Goal: Transaction & Acquisition: Purchase product/service

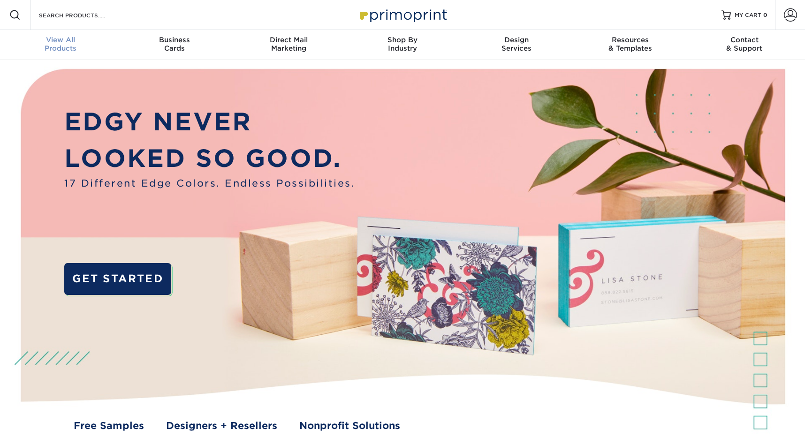
click at [67, 42] on span "View All" at bounding box center [61, 40] width 114 height 8
click at [59, 46] on div "View All Products" at bounding box center [61, 44] width 114 height 17
click at [67, 45] on div "View All Products" at bounding box center [61, 44] width 114 height 17
click at [90, 7] on div "Search Products" at bounding box center [79, 15] width 99 height 30
click at [88, 15] on input "Search Products" at bounding box center [83, 14] width 91 height 11
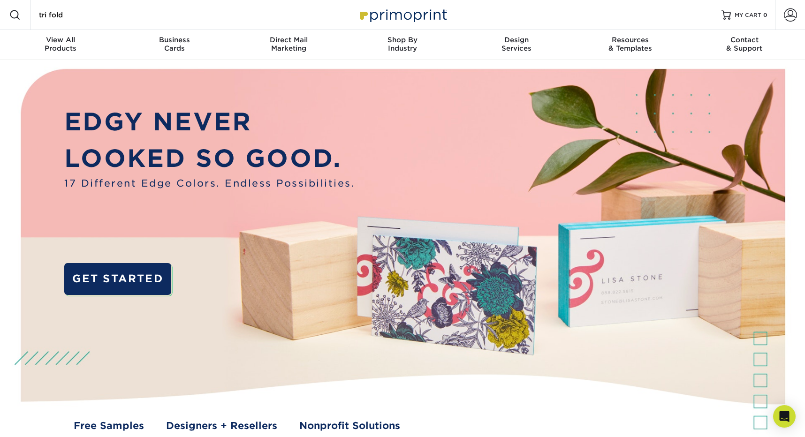
type input "tri fold"
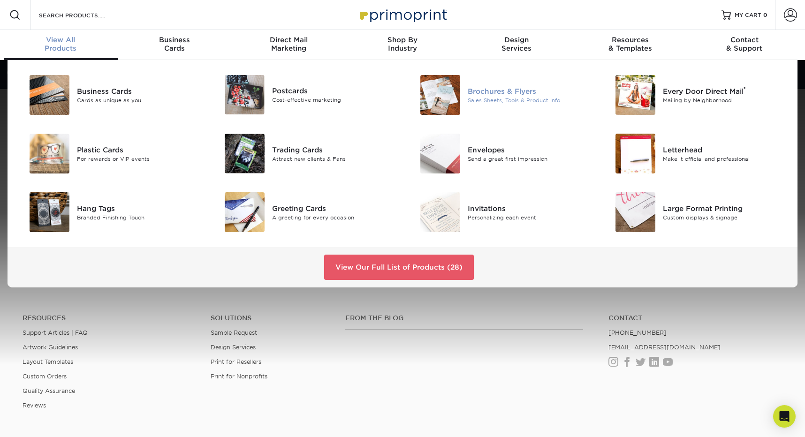
click at [511, 87] on div "Brochures & Flyers" at bounding box center [529, 91] width 123 height 10
click at [512, 93] on div "Brochures & Flyers" at bounding box center [529, 91] width 123 height 10
click at [518, 91] on div "Brochures & Flyers" at bounding box center [529, 91] width 123 height 10
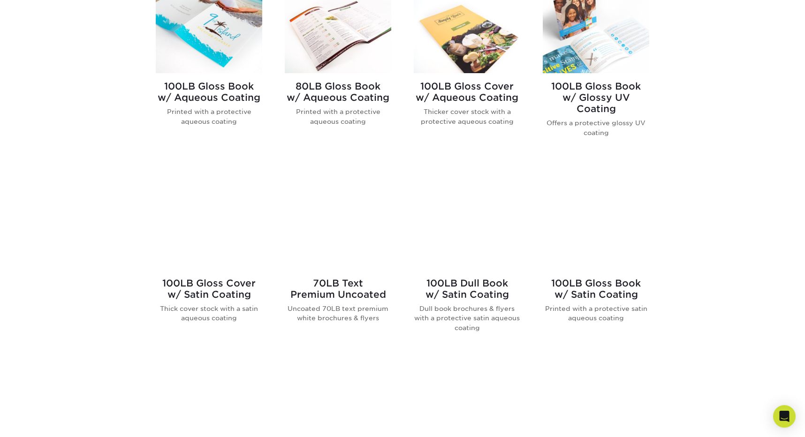
scroll to position [409, 0]
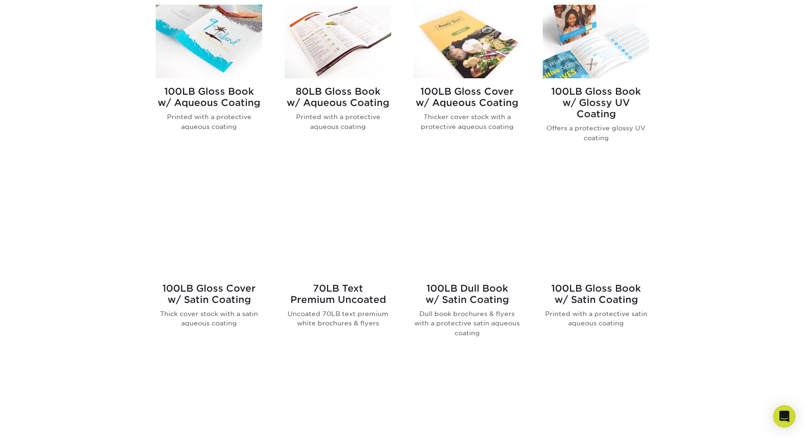
click at [248, 93] on h2 "100LB Gloss Book w/ Aqueous Coating" at bounding box center [209, 97] width 106 height 23
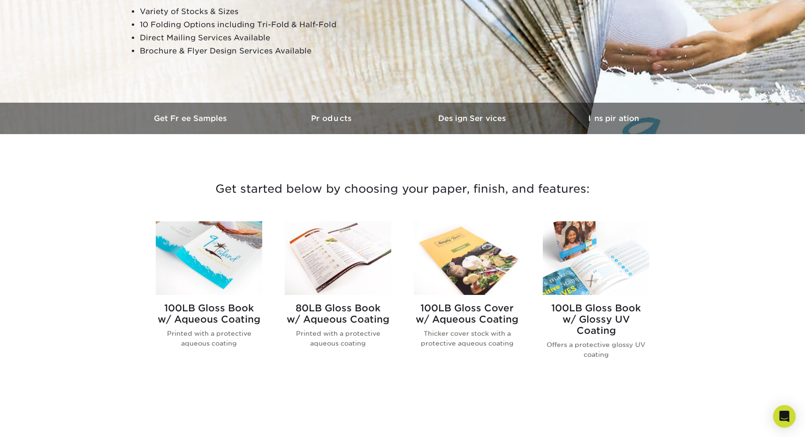
scroll to position [183, 0]
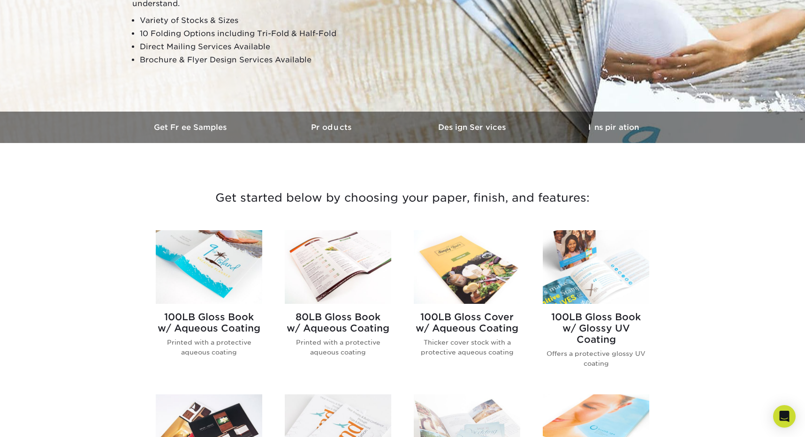
click at [226, 326] on h2 "100LB Gloss Book w/ Aqueous Coating" at bounding box center [209, 322] width 106 height 23
click at [233, 323] on h2 "100LB Gloss Book w/ Aqueous Coating" at bounding box center [209, 322] width 106 height 23
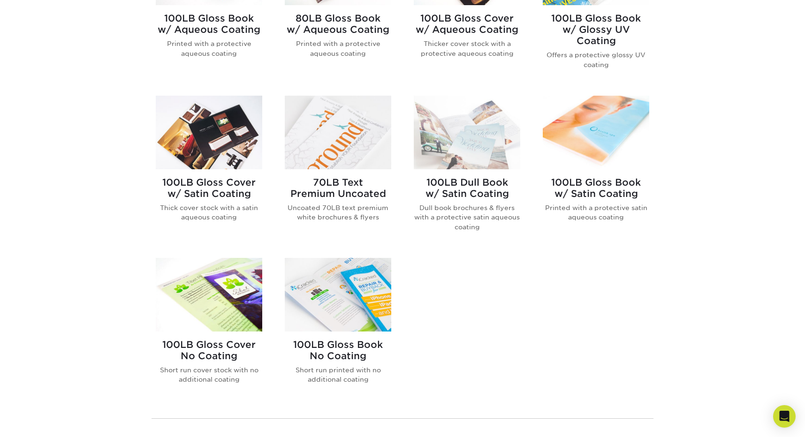
scroll to position [478, 0]
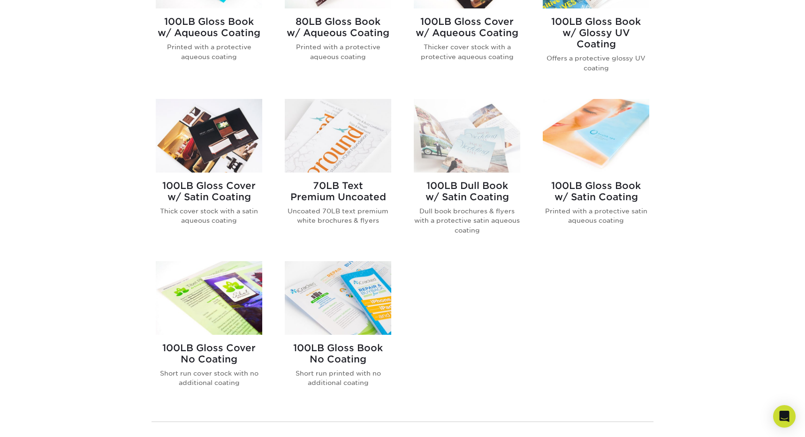
click at [203, 197] on h2 "100LB Gloss Cover w/ Satin Coating" at bounding box center [209, 191] width 106 height 23
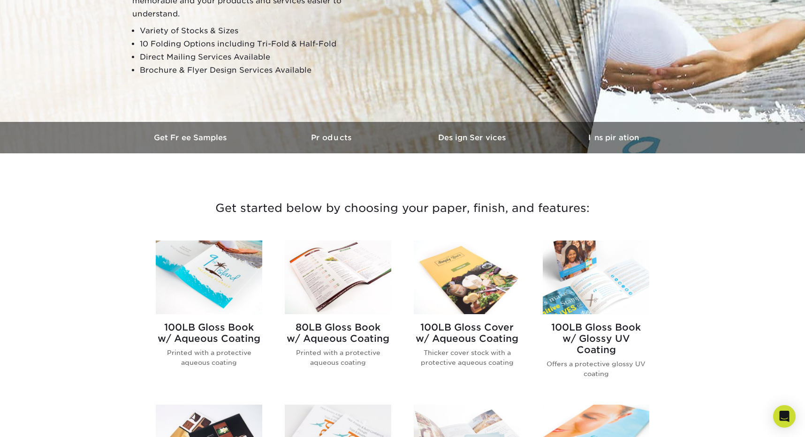
scroll to position [187, 0]
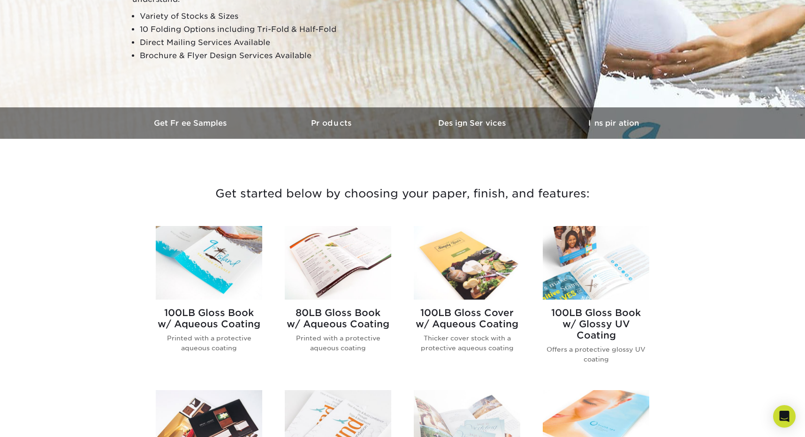
click at [199, 322] on h2 "100LB Gloss Book w/ Aqueous Coating" at bounding box center [209, 318] width 106 height 23
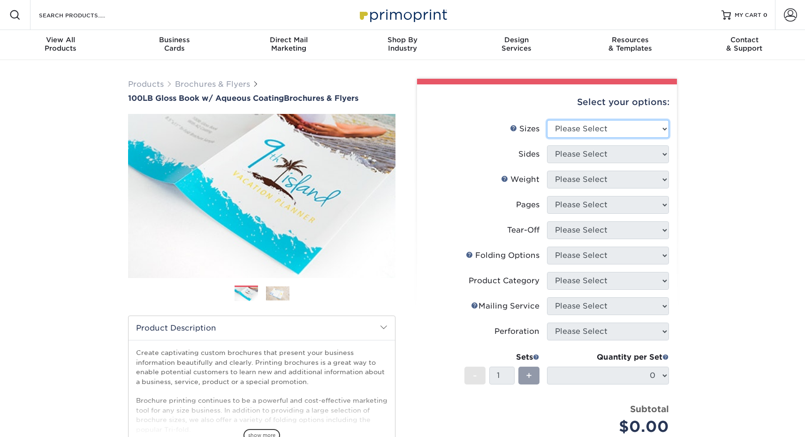
click at [615, 131] on select "Please Select 3.5" x 8.5" 3.5" x 11" 3.67" x 8.5" 4" x 6" 4" x 8.5" 4" x 9" 4" …" at bounding box center [608, 129] width 122 height 18
